Goal: Task Accomplishment & Management: Manage account settings

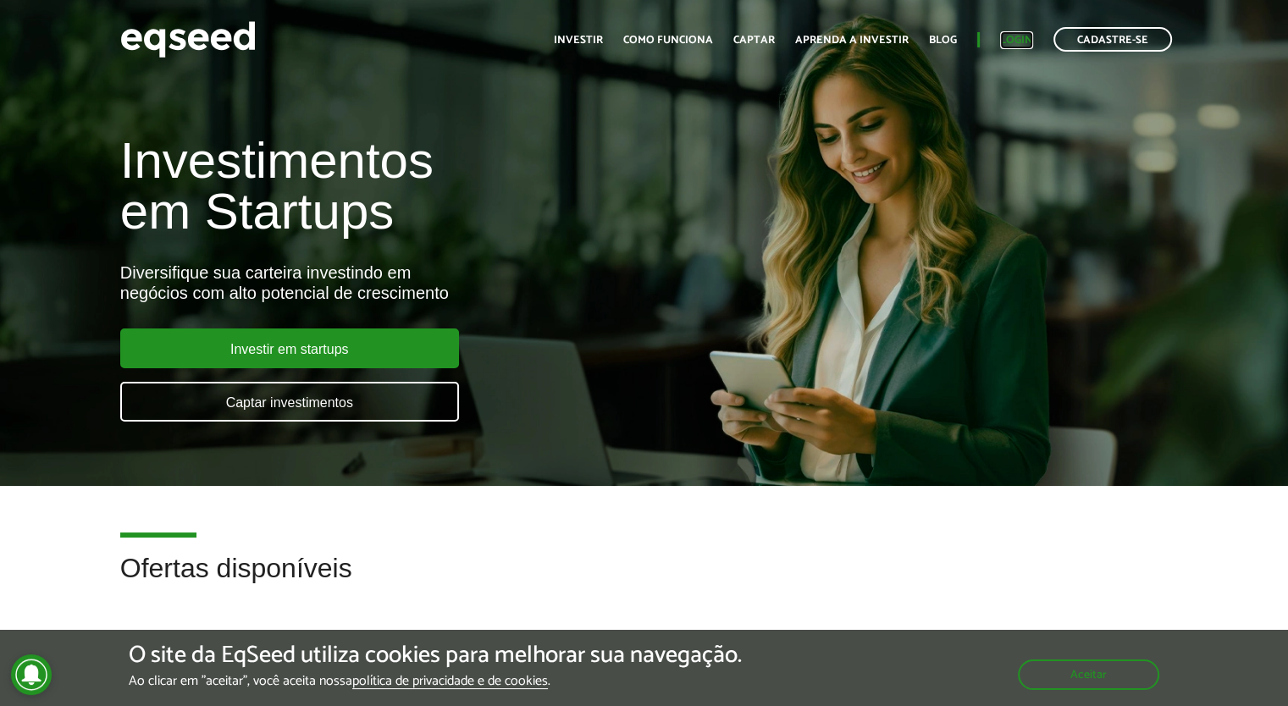
click at [1009, 35] on link "Login" at bounding box center [1016, 40] width 33 height 11
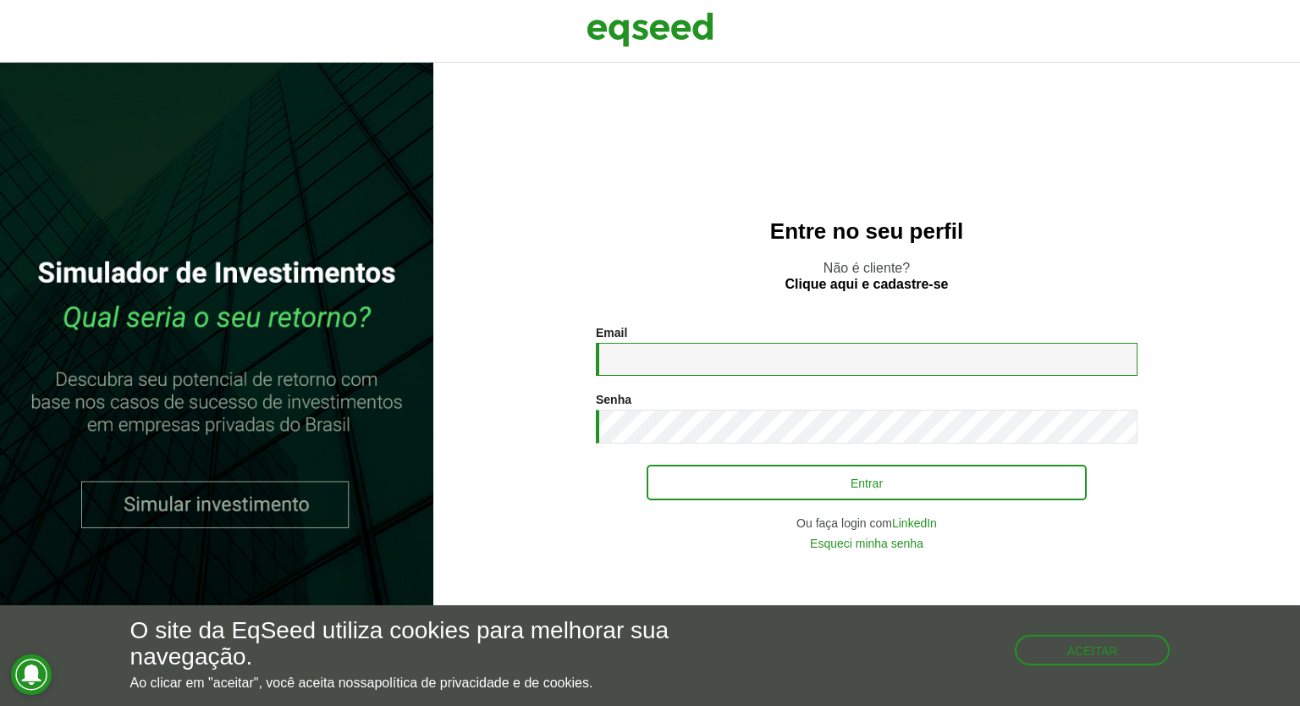
type input "**********"
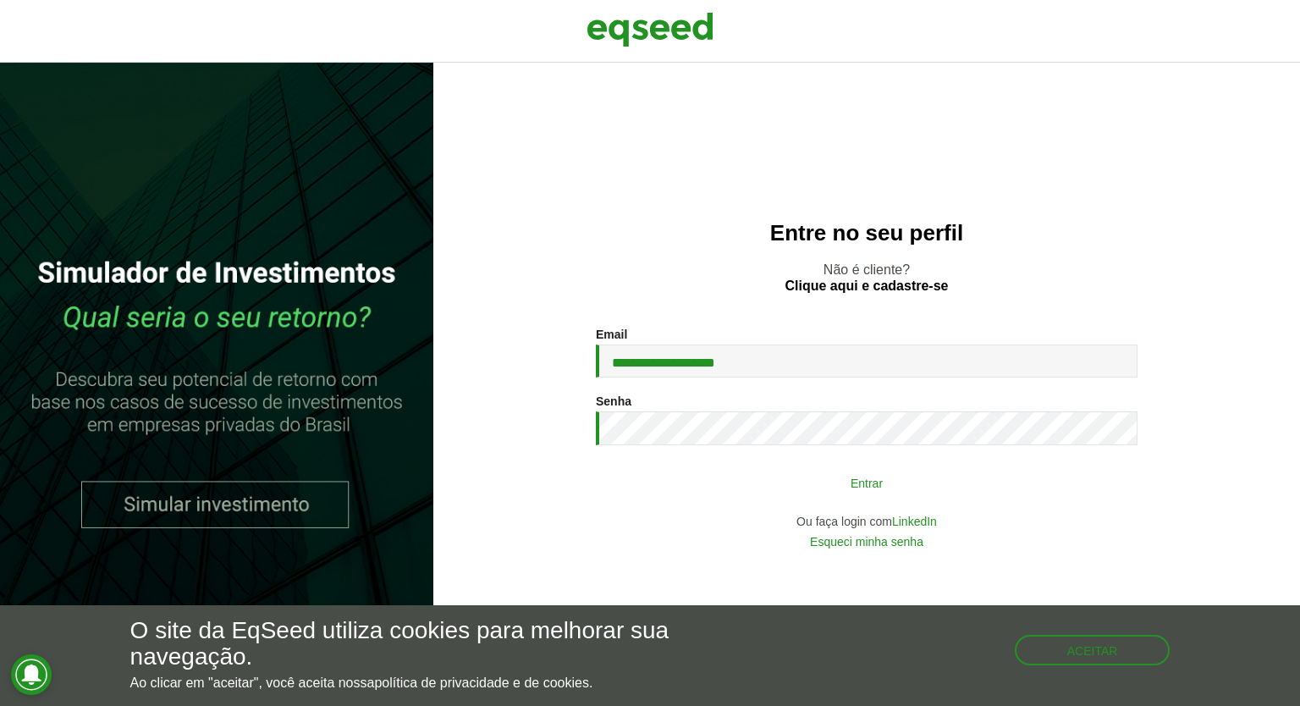
click at [868, 483] on button "Entrar" at bounding box center [867, 482] width 440 height 32
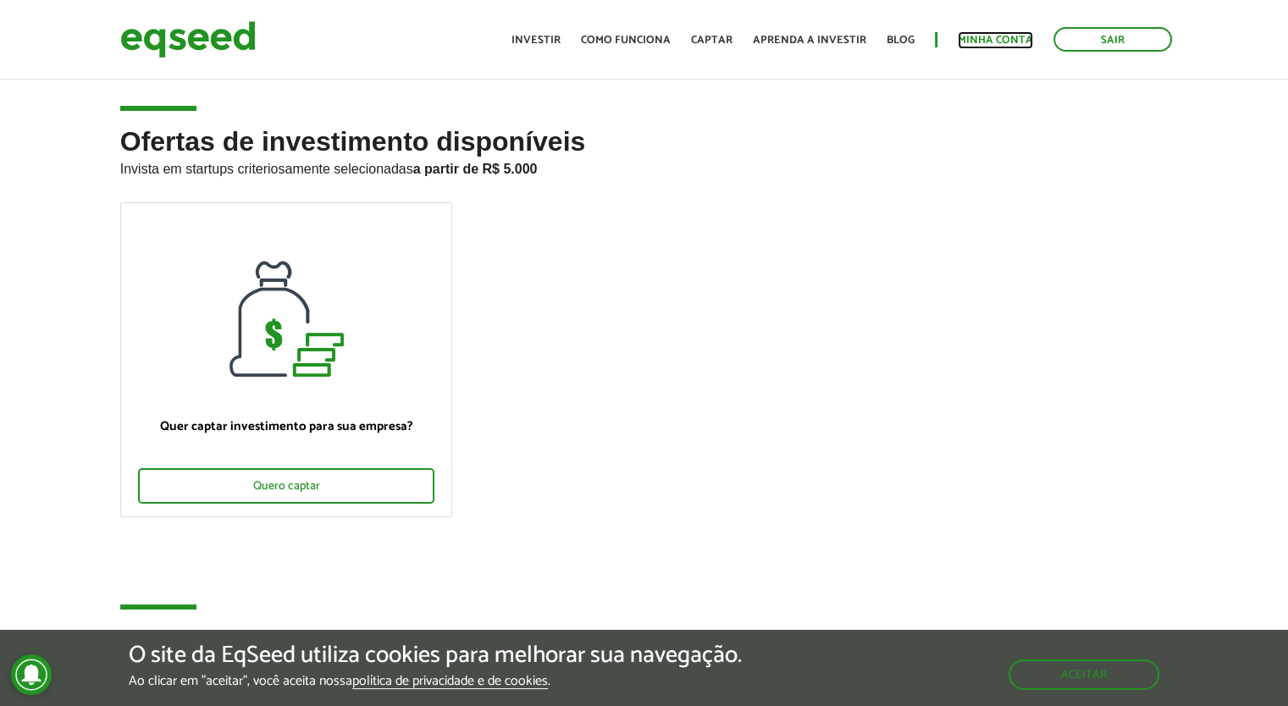
click at [993, 38] on link "Minha conta" at bounding box center [994, 40] width 75 height 11
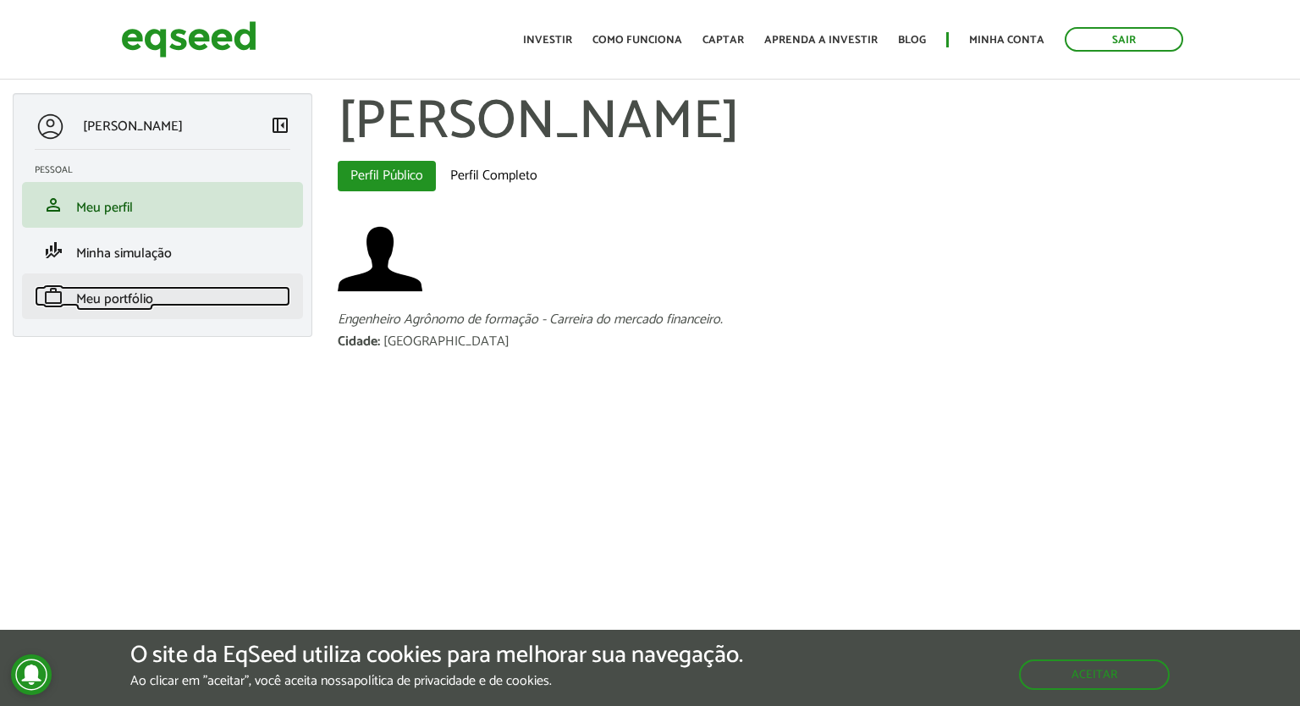
click at [142, 297] on span "Meu portfólio" at bounding box center [114, 299] width 77 height 23
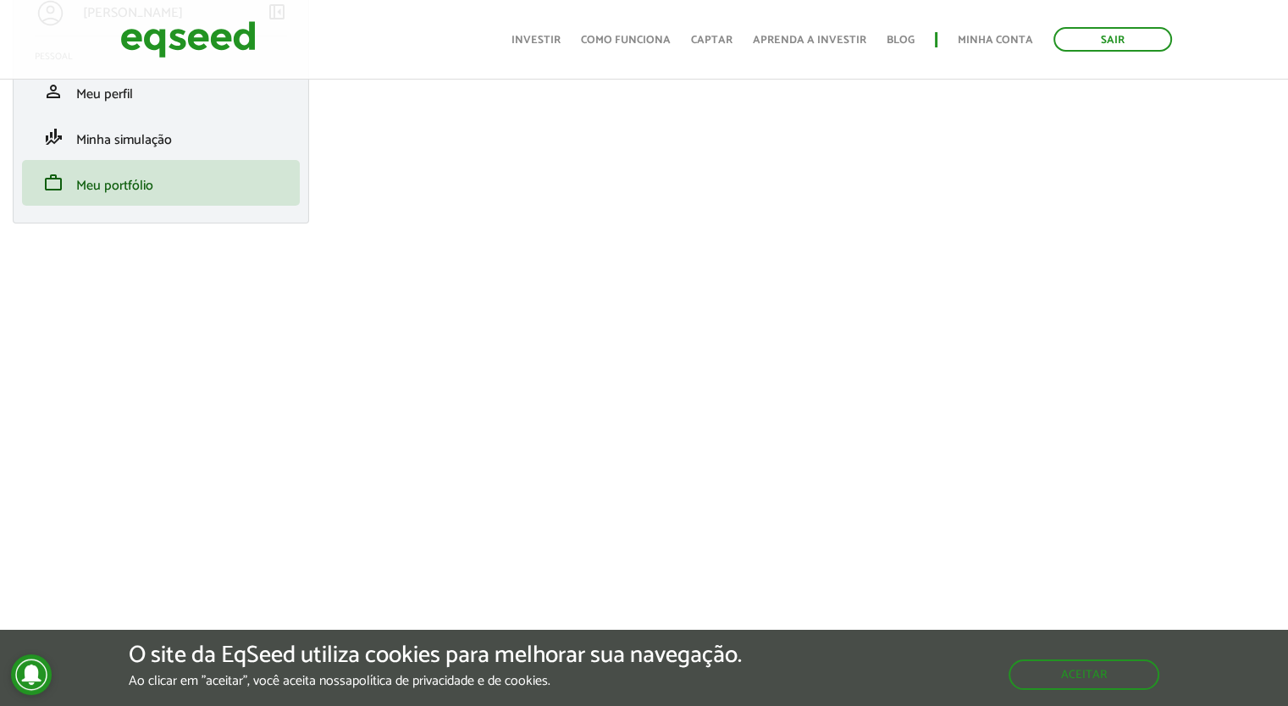
scroll to position [254, 0]
